Goal: Transaction & Acquisition: Subscribe to service/newsletter

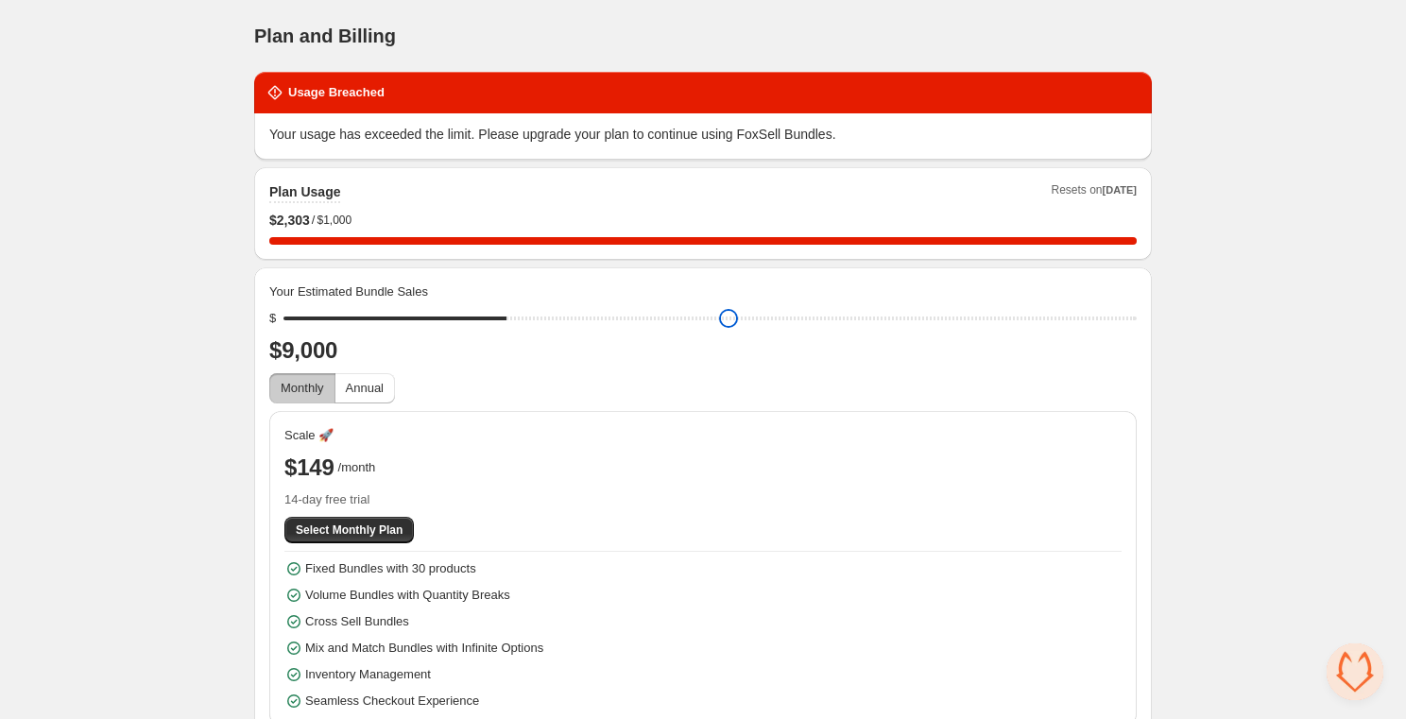
type input "****"
drag, startPoint x: 294, startPoint y: 314, endPoint x: 234, endPoint y: 282, distance: 67.7
click at [283, 305] on input "range" at bounding box center [709, 318] width 853 height 26
click at [182, 282] on div "Home Bundles Analytics Plan and Billing Plan and Billing. This page is ready Pl…" at bounding box center [703, 370] width 1406 height 741
drag, startPoint x: 369, startPoint y: 300, endPoint x: 266, endPoint y: 401, distance: 144.3
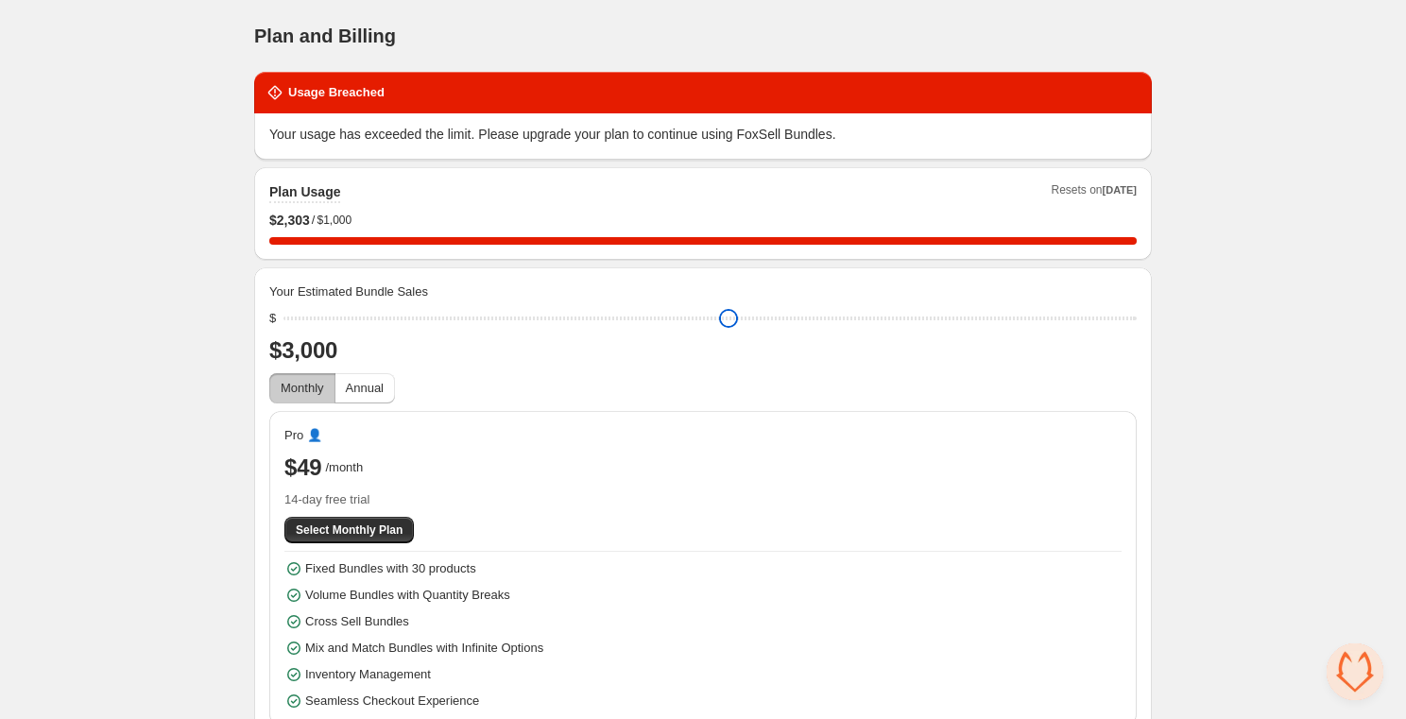
click at [283, 332] on input "range" at bounding box center [709, 318] width 853 height 26
click at [369, 397] on button "Annual" at bounding box center [365, 388] width 60 height 30
click at [301, 389] on span "Monthly" at bounding box center [302, 388] width 43 height 14
type input "****"
drag, startPoint x: 292, startPoint y: 320, endPoint x: 228, endPoint y: 329, distance: 64.8
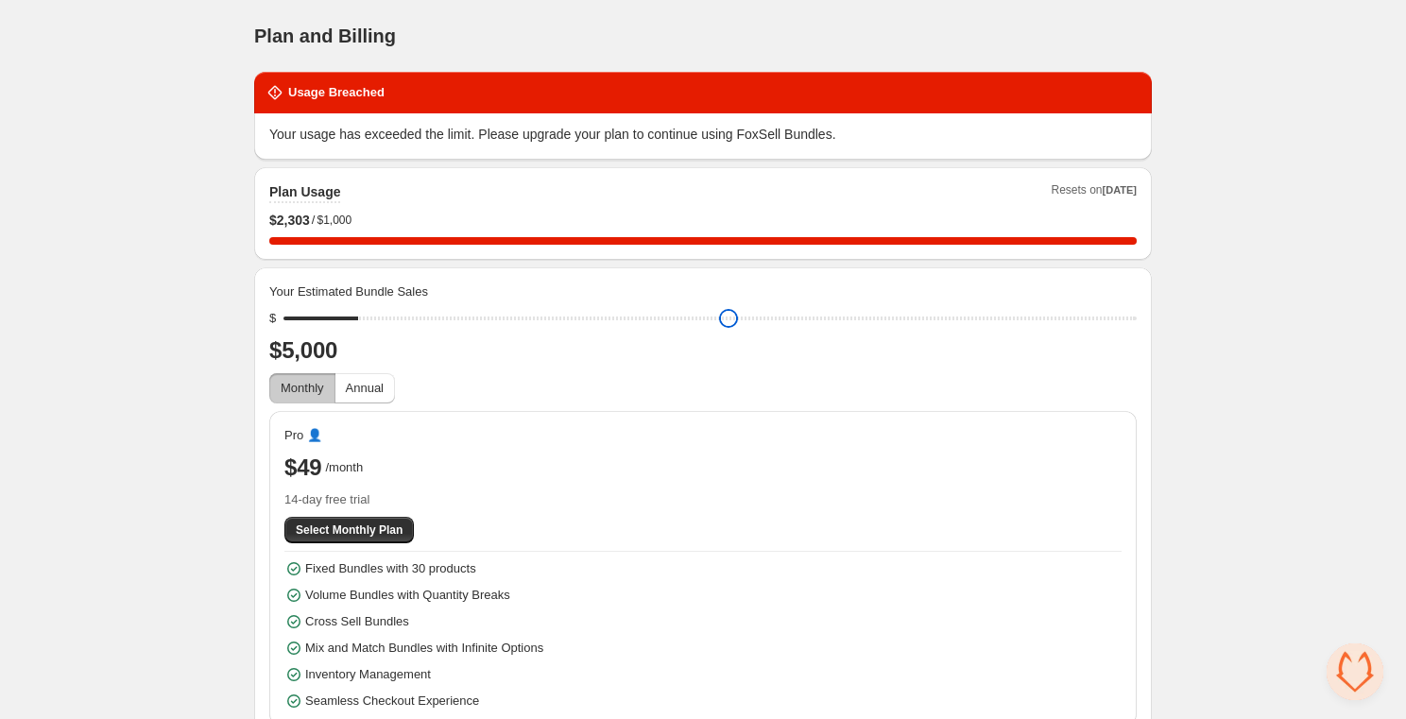
click at [283, 329] on input "range" at bounding box center [709, 318] width 853 height 26
click at [15, 399] on div "Home Bundles Analytics Plan and Billing Plan and Billing. This page is ready Pl…" at bounding box center [703, 370] width 1406 height 741
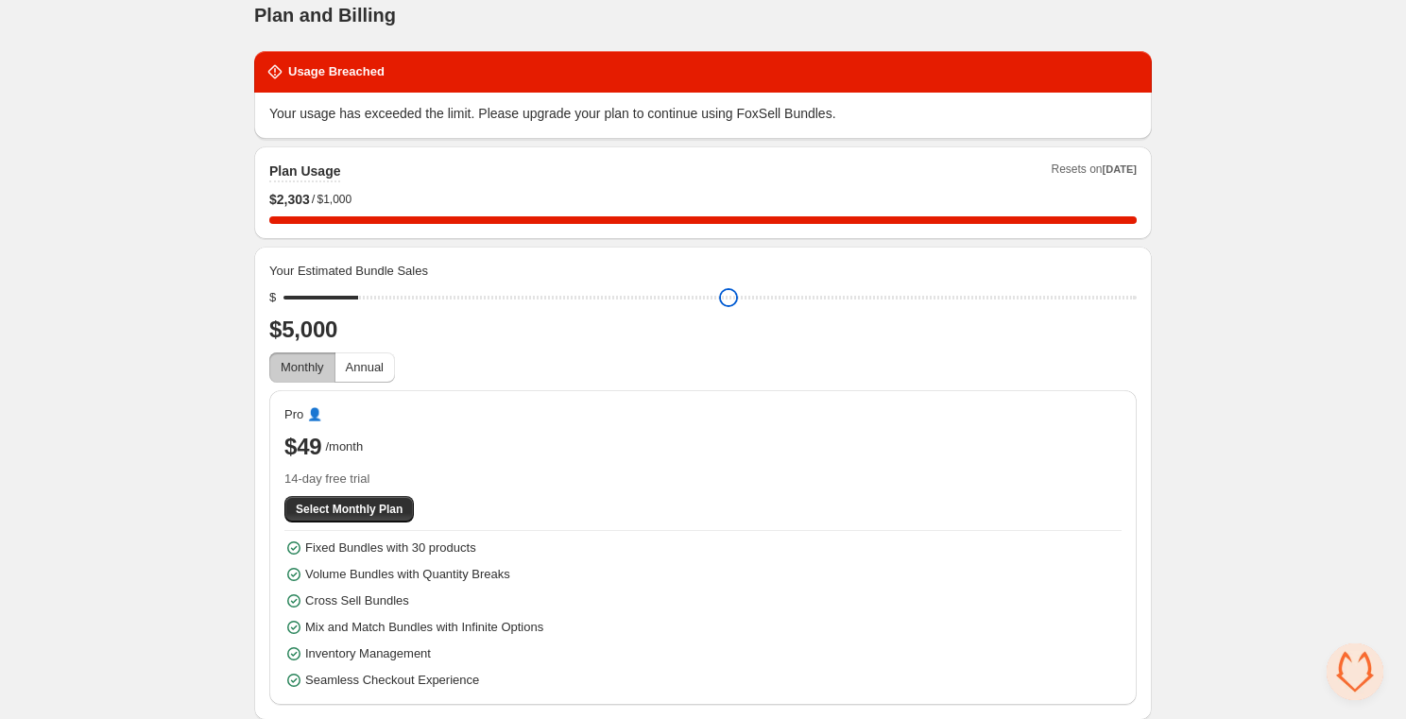
type input "****"
drag, startPoint x: 293, startPoint y: 292, endPoint x: 239, endPoint y: 341, distance: 72.9
click at [283, 311] on input "range" at bounding box center [709, 297] width 853 height 26
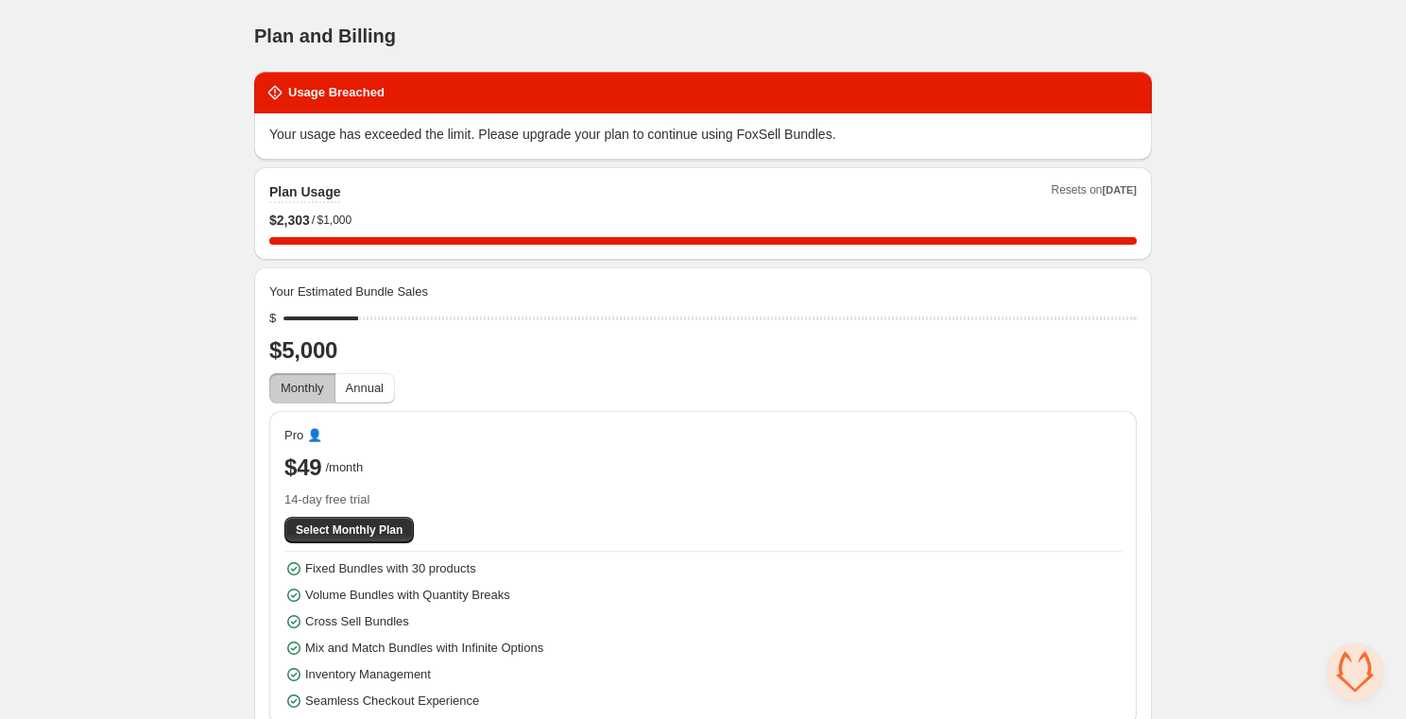
scroll to position [21, 0]
